Goal: Transaction & Acquisition: Book appointment/travel/reservation

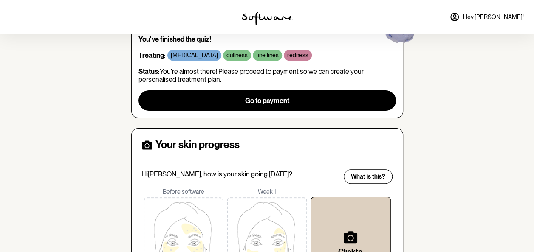
scroll to position [88, 0]
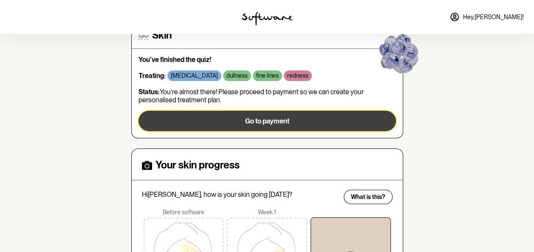
click at [259, 121] on span "Go to payment" at bounding box center [267, 121] width 44 height 8
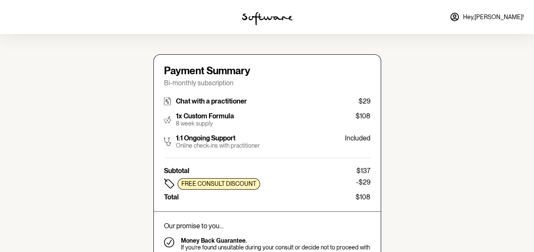
type input "[PERSON_NAME][EMAIL_ADDRESS][PERSON_NAME][DOMAIN_NAME]"
type input "[PHONE_NUMBER]"
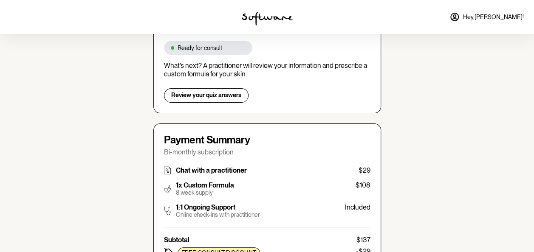
scroll to position [119, 0]
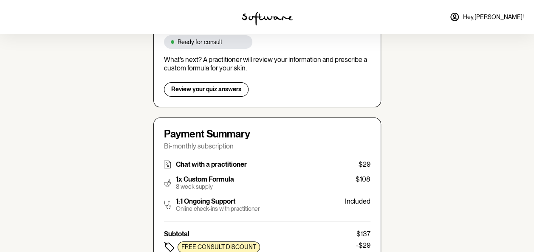
click at [165, 161] on img at bounding box center [167, 165] width 7 height 8
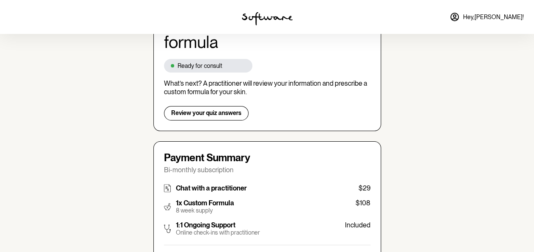
scroll to position [78, 0]
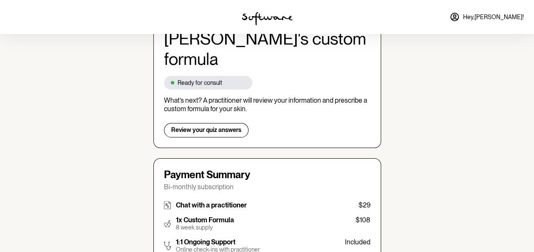
click at [212, 79] on p "Ready for consult" at bounding box center [200, 82] width 45 height 7
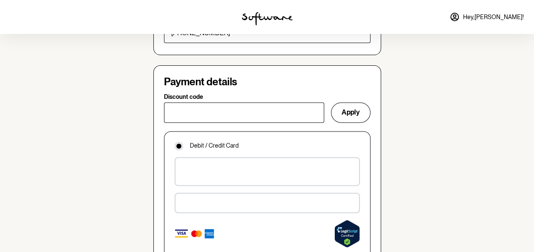
scroll to position [634, 0]
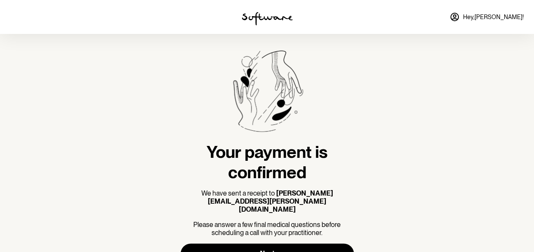
scroll to position [14, 0]
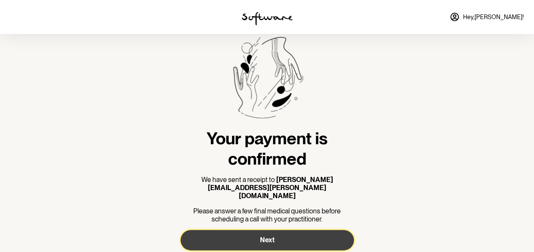
click at [271, 236] on span "Next" at bounding box center [267, 240] width 14 height 8
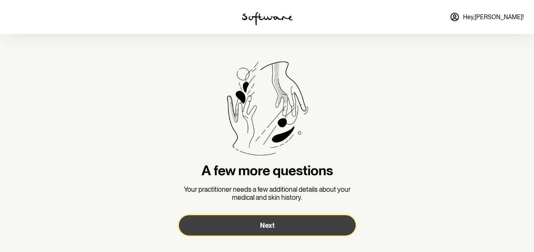
click at [268, 225] on span "Next" at bounding box center [267, 226] width 14 height 8
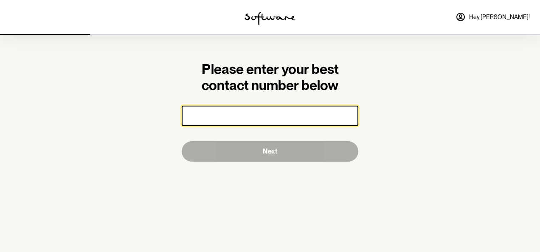
click at [305, 116] on input "number" at bounding box center [270, 116] width 177 height 20
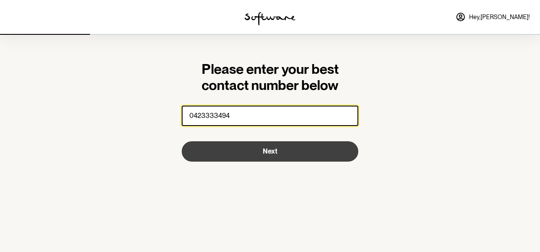
type input "0423333494"
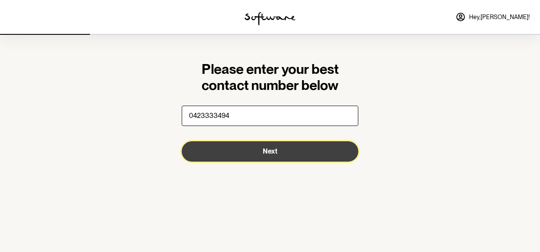
click at [272, 151] on span "Next" at bounding box center [270, 151] width 14 height 8
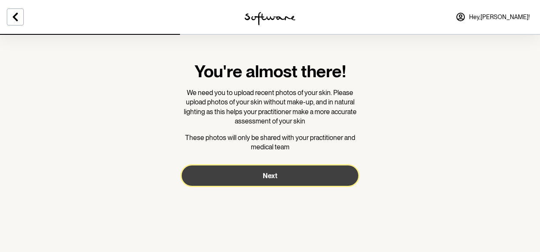
click at [274, 177] on span "Next" at bounding box center [270, 176] width 14 height 8
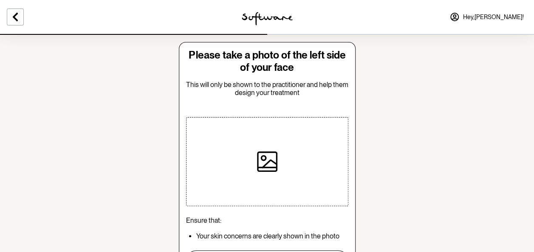
scroll to position [11, 0]
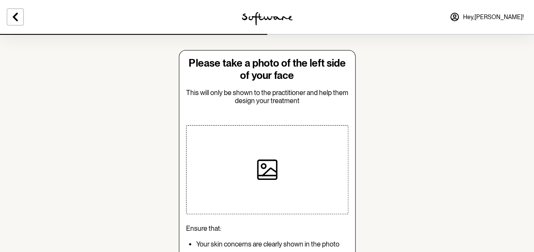
click at [209, 162] on div at bounding box center [267, 169] width 162 height 89
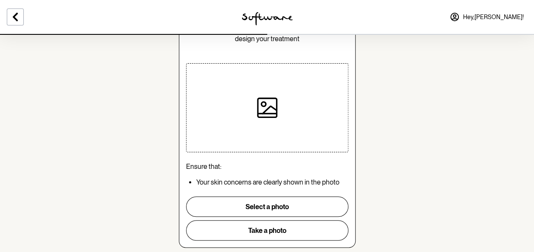
scroll to position [79, 0]
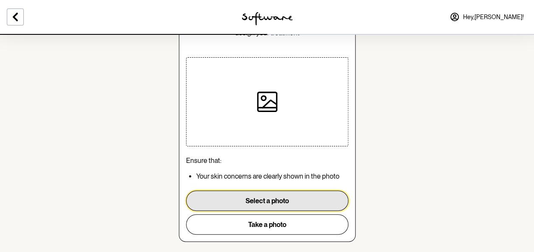
click at [269, 200] on button "Select a photo" at bounding box center [267, 201] width 162 height 20
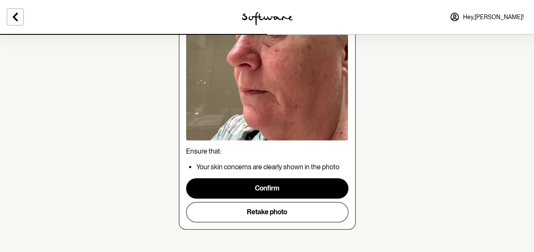
scroll to position [164, 0]
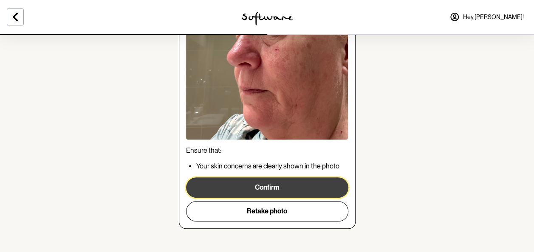
click at [268, 188] on button "Confirm" at bounding box center [267, 188] width 162 height 20
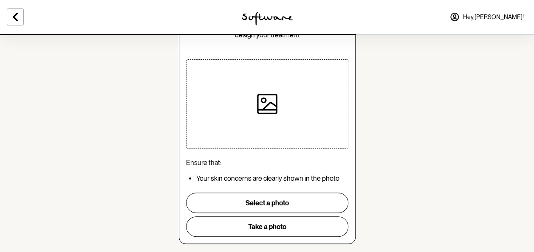
scroll to position [85, 0]
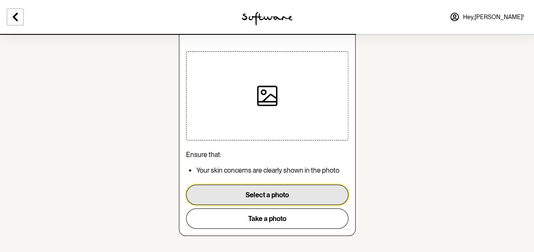
click at [270, 194] on button "Select a photo" at bounding box center [267, 195] width 162 height 20
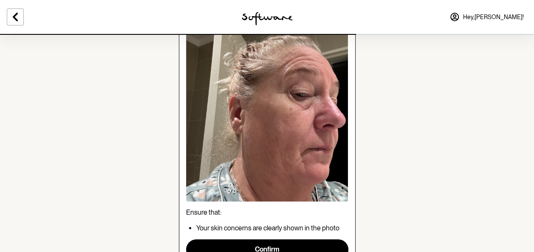
scroll to position [119, 0]
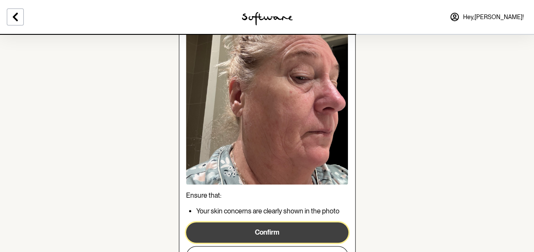
click at [253, 233] on button "Confirm" at bounding box center [267, 233] width 162 height 20
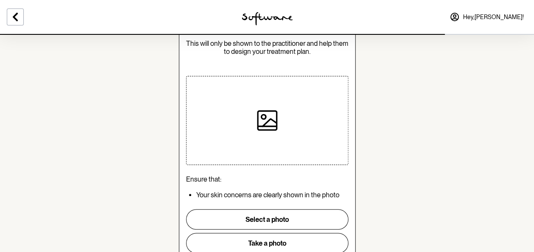
scroll to position [68, 0]
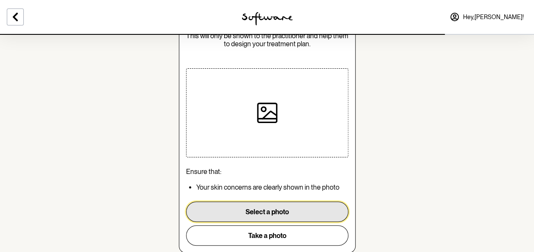
click at [281, 207] on button "Select a photo" at bounding box center [267, 212] width 162 height 20
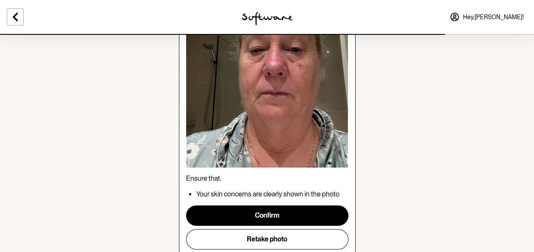
scroll to position [153, 0]
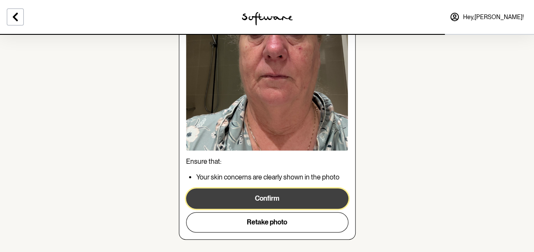
click at [277, 197] on button "Confirm" at bounding box center [267, 199] width 162 height 20
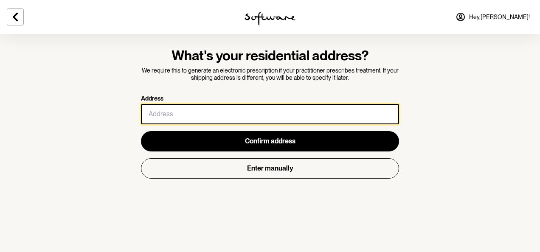
click at [148, 112] on input "Address" at bounding box center [270, 114] width 258 height 20
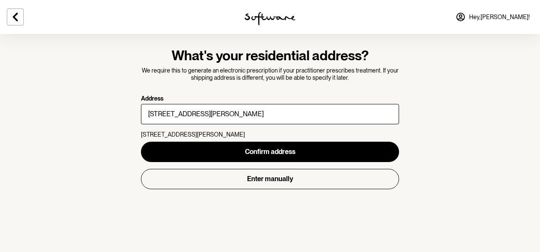
type input "[STREET_ADDRESS][PERSON_NAME]"
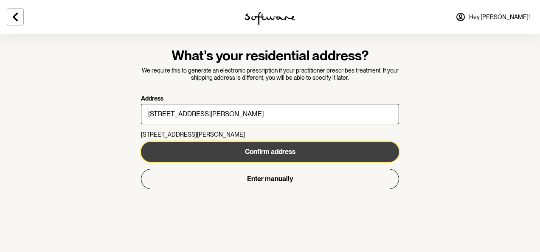
click at [268, 151] on span "Confirm address" at bounding box center [270, 152] width 51 height 8
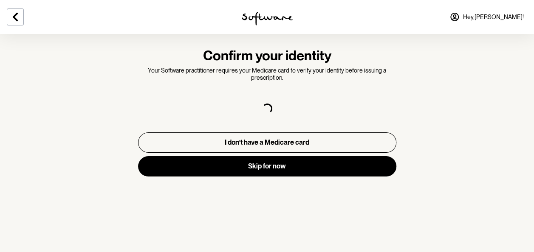
select select "F"
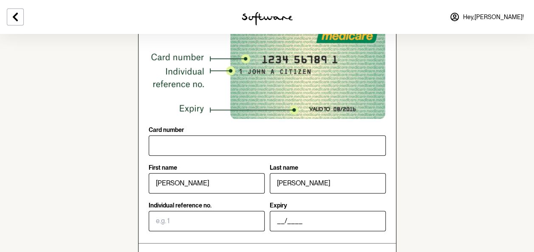
scroll to position [102, 0]
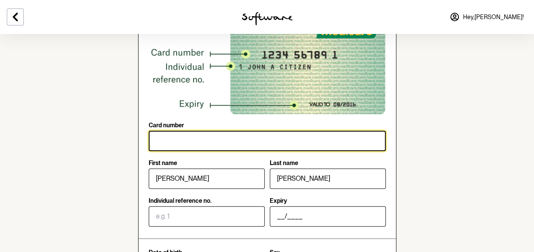
click at [177, 144] on input "Card number" at bounding box center [267, 141] width 237 height 20
type input "2477 17804 8"
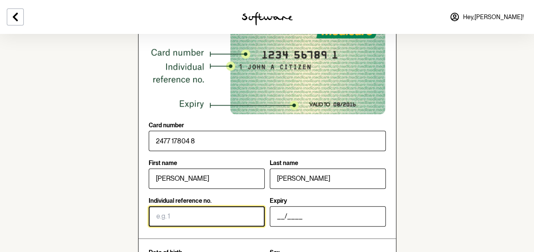
click at [180, 216] on input "Individual reference no." at bounding box center [207, 216] width 116 height 20
type input "2"
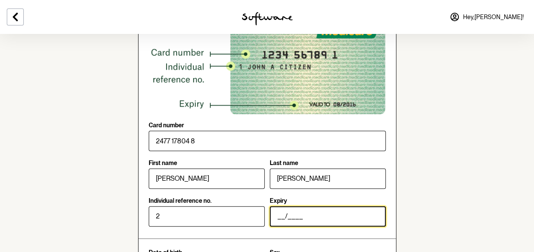
click at [275, 215] on input "__/____" at bounding box center [328, 216] width 116 height 20
click at [289, 215] on input "07/____" at bounding box center [328, 216] width 116 height 20
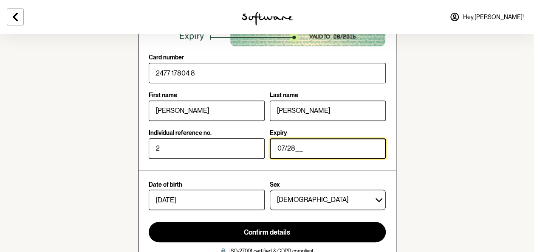
scroll to position [187, 0]
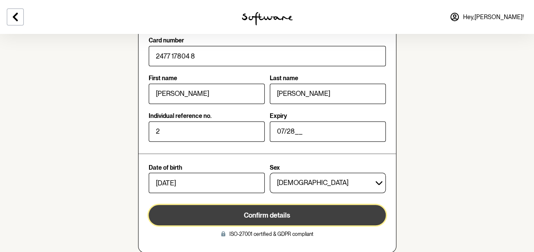
click at [273, 219] on span "Confirm details" at bounding box center [267, 216] width 46 height 8
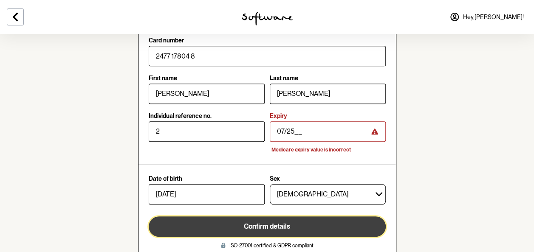
click at [264, 226] on span "Confirm details" at bounding box center [267, 227] width 46 height 8
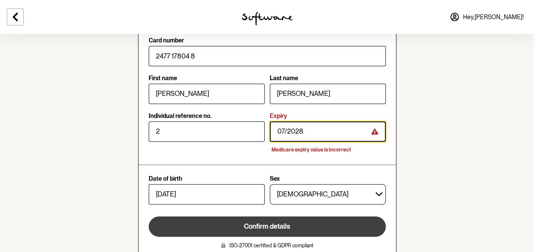
type input "07/2028"
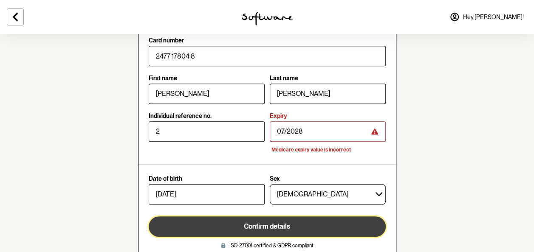
click at [263, 226] on span "Confirm details" at bounding box center [267, 227] width 46 height 8
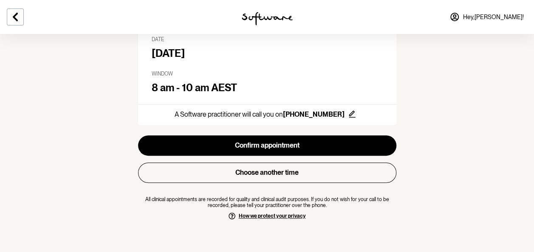
scroll to position [124, 0]
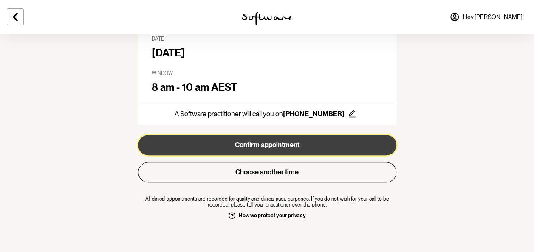
click at [280, 144] on button "Confirm appointment" at bounding box center [267, 145] width 258 height 20
